Goal: Information Seeking & Learning: Learn about a topic

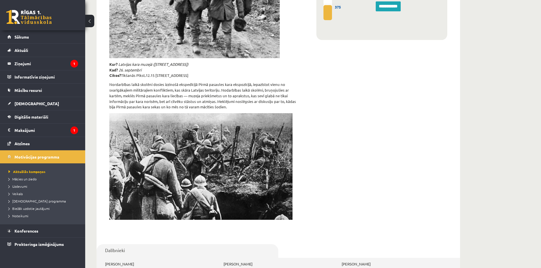
scroll to position [173, 0]
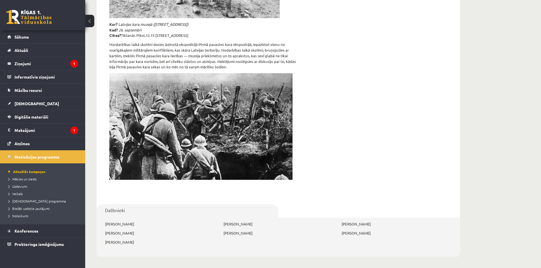
click at [335, 157] on div "**********" at bounding box center [382, 31] width 148 height 325
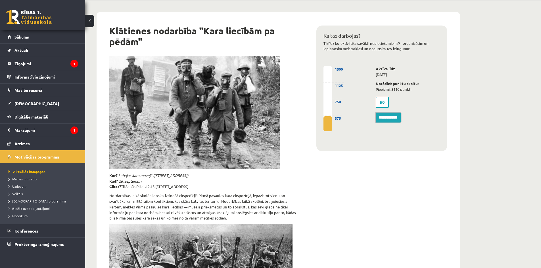
click at [394, 119] on input "**********" at bounding box center [387, 118] width 25 height 10
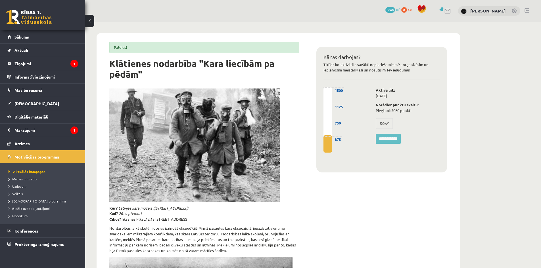
scroll to position [38, 0]
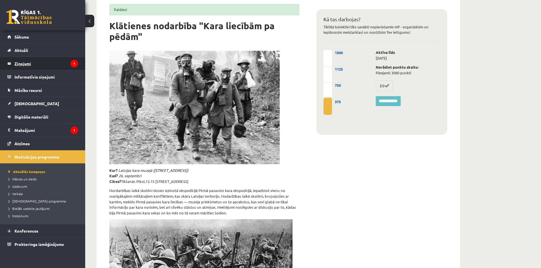
click at [47, 68] on legend "Ziņojumi 1" at bounding box center [46, 63] width 64 height 13
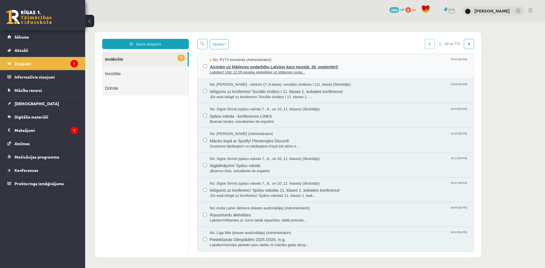
click at [240, 73] on span "Labdien! Līdz 22.09 iespēja pieteikties uz klātienes noda..." at bounding box center [339, 72] width 258 height 5
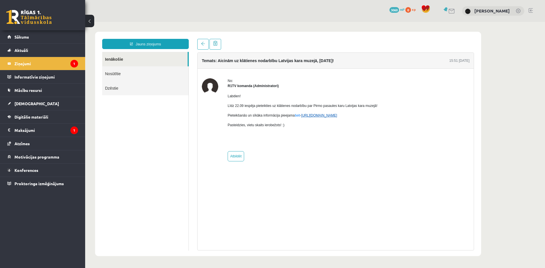
click at [308, 116] on link "https://eskola.r1tv.lv/campaign/35" at bounding box center [319, 115] width 36 height 4
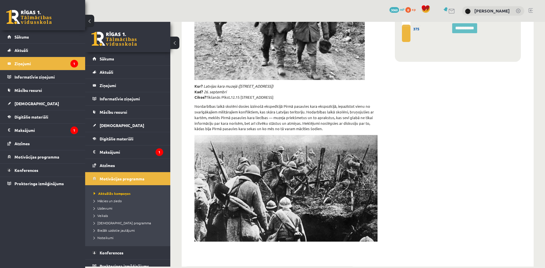
scroll to position [195, 0]
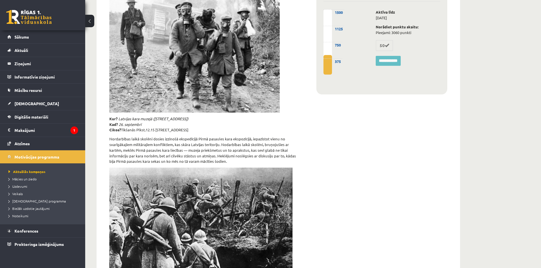
scroll to position [40, 0]
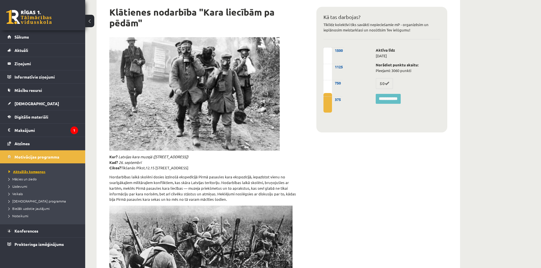
click at [42, 171] on span "Aktuālās kampaņas" at bounding box center [27, 171] width 37 height 5
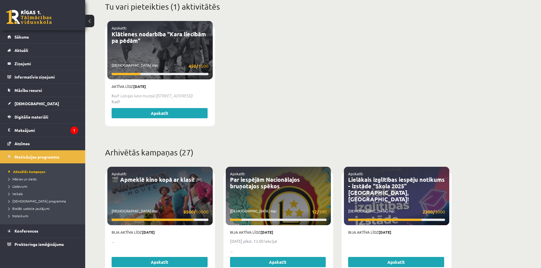
scroll to position [210, 0]
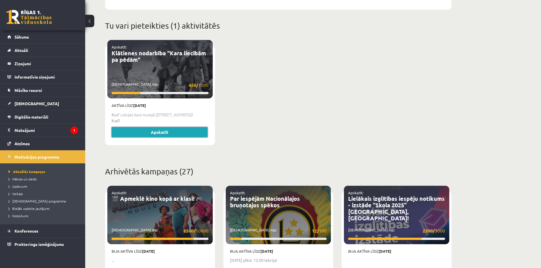
click at [176, 127] on link "Apskatīt" at bounding box center [160, 132] width 96 height 10
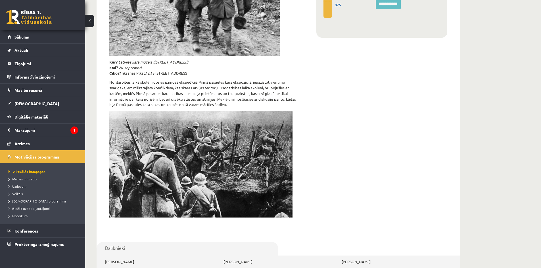
scroll to position [173, 0]
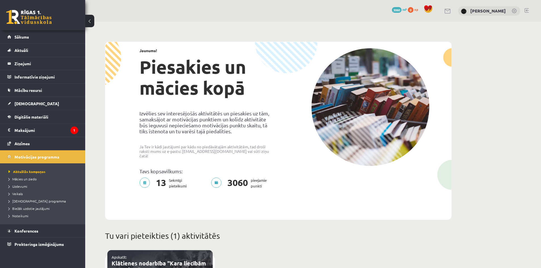
scroll to position [210, 0]
